Goal: Information Seeking & Learning: Learn about a topic

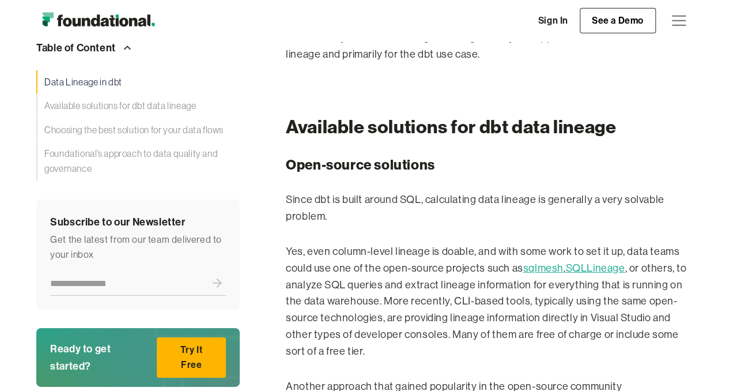
scroll to position [1671, 0]
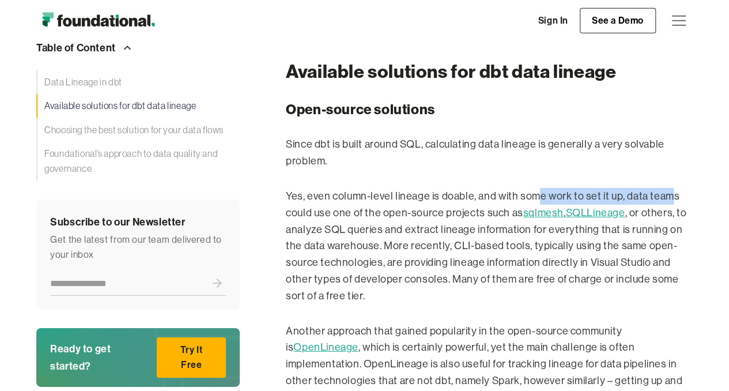
drag, startPoint x: 533, startPoint y: 155, endPoint x: 626, endPoint y: 159, distance: 93.4
click at [666, 188] on p "Yes, even column-level lineage is doable, and with some work to set it up, data…" at bounding box center [489, 246] width 407 height 116
click at [369, 188] on p "Yes, even column-level lineage is doable, and with some work to set it up, data…" at bounding box center [489, 246] width 407 height 116
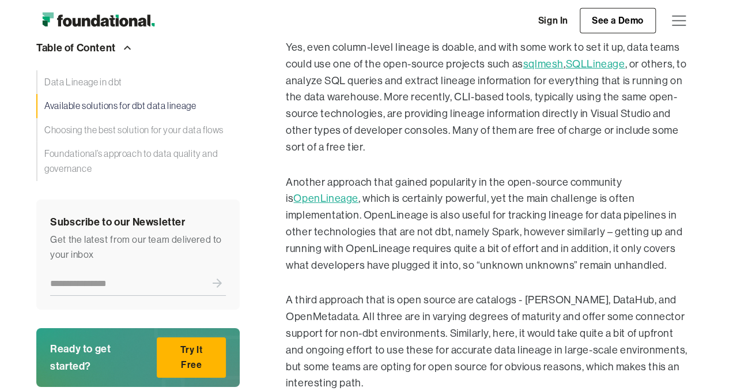
scroll to position [1844, 0]
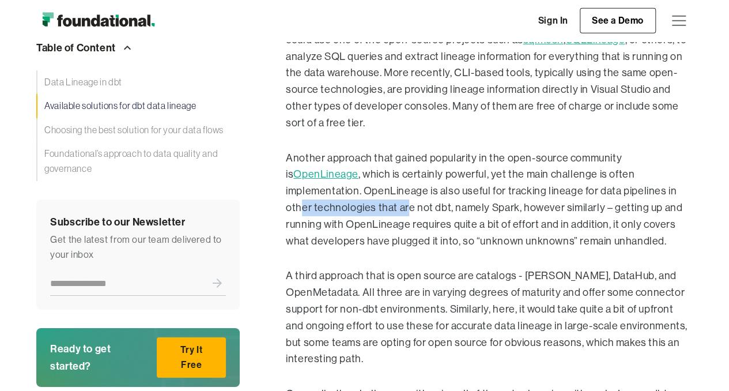
drag, startPoint x: 313, startPoint y: 171, endPoint x: 407, endPoint y: 171, distance: 93.4
click at [407, 171] on p "Another approach that gained popularity in the open-source community is OpenLin…" at bounding box center [489, 200] width 407 height 100
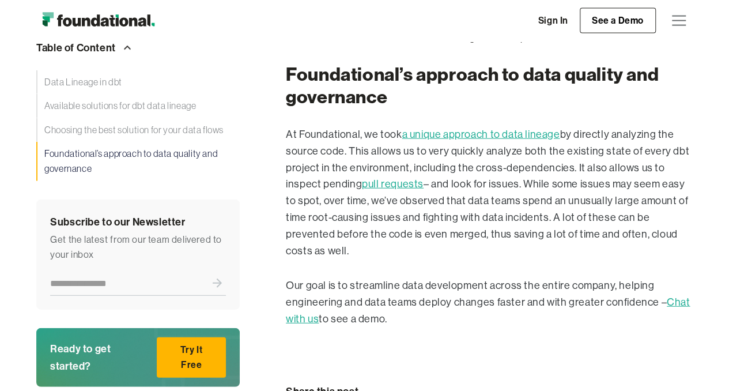
scroll to position [3515, 0]
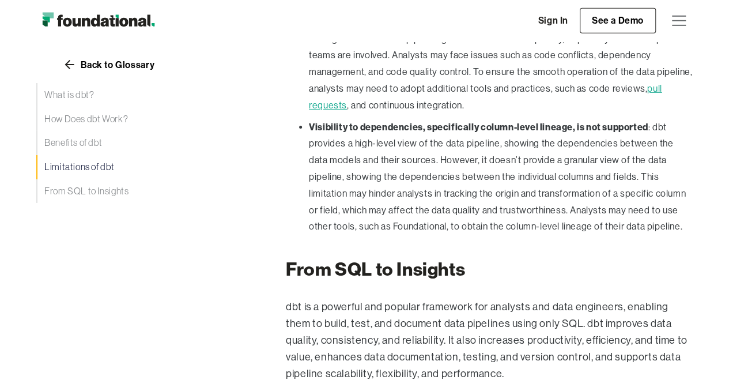
scroll to position [1838, 0]
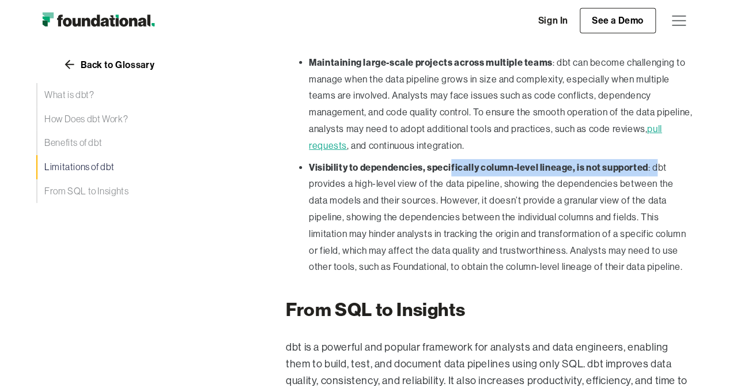
drag, startPoint x: 452, startPoint y: 114, endPoint x: 658, endPoint y: 114, distance: 206.3
click at [658, 159] on li "Visibility to dependencies, specifically column-level lineage, is not supported…" at bounding box center [501, 217] width 384 height 117
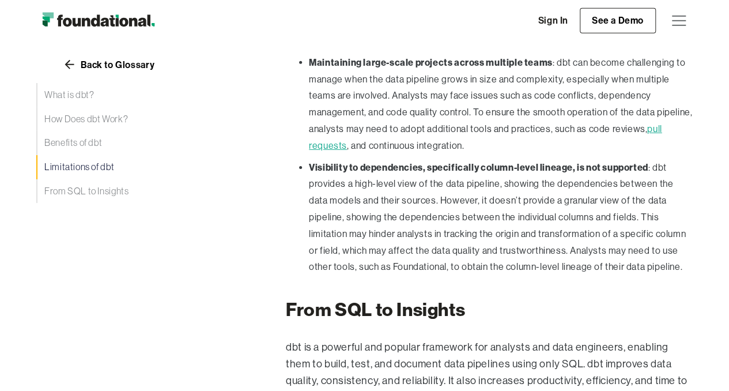
click at [410, 168] on li "Visibility to dependencies, specifically column-level lineage, is not supported…" at bounding box center [501, 217] width 384 height 117
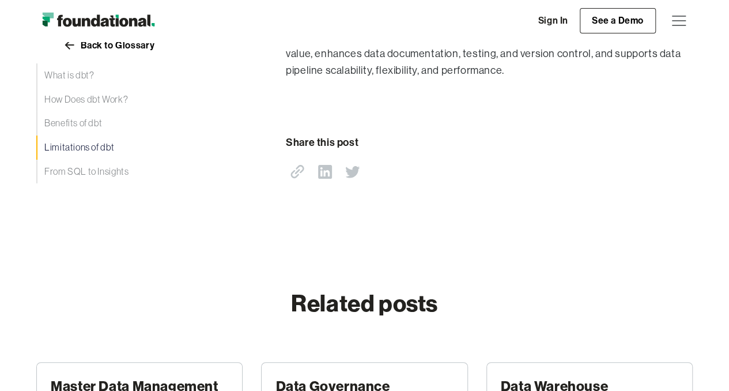
scroll to position [2184, 0]
